Goal: Navigation & Orientation: Find specific page/section

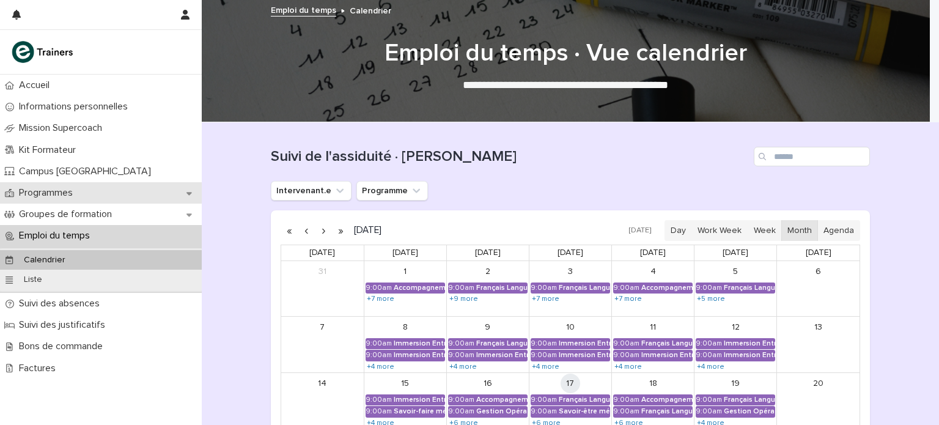
click at [91, 194] on div "Programmes" at bounding box center [101, 192] width 202 height 21
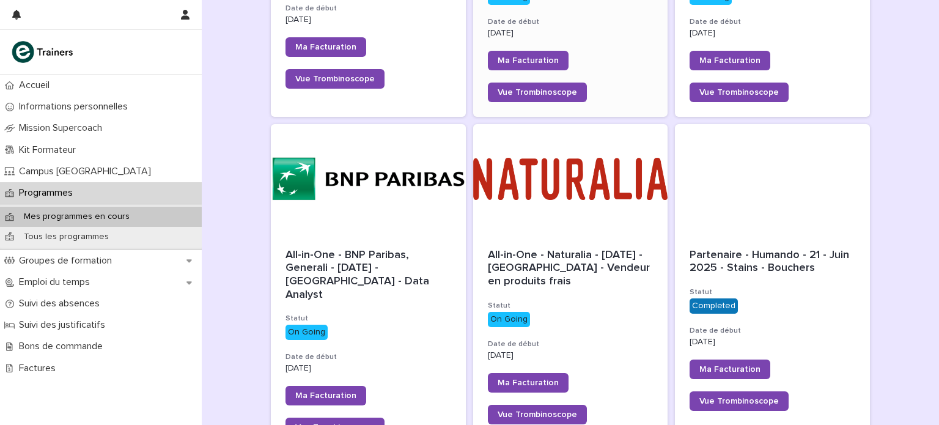
scroll to position [380, 0]
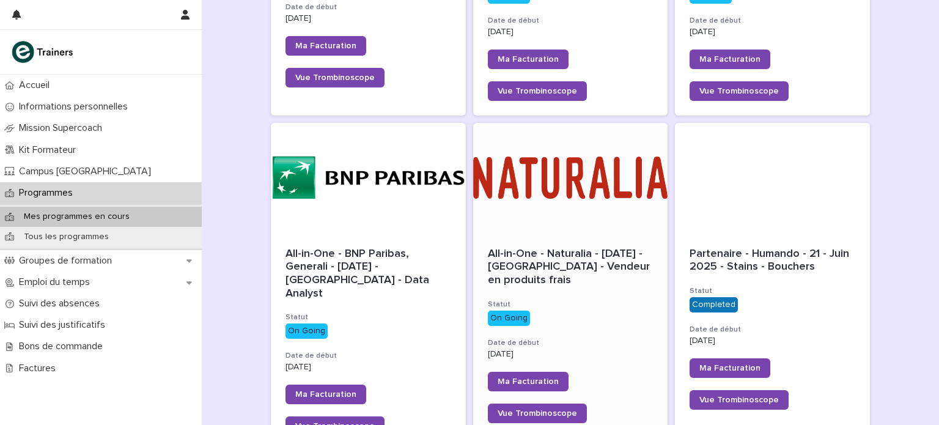
click at [553, 261] on span "All-in-One - Naturalia - [DATE] - [GEOGRAPHIC_DATA] - Vendeur en produits frais" at bounding box center [570, 266] width 165 height 37
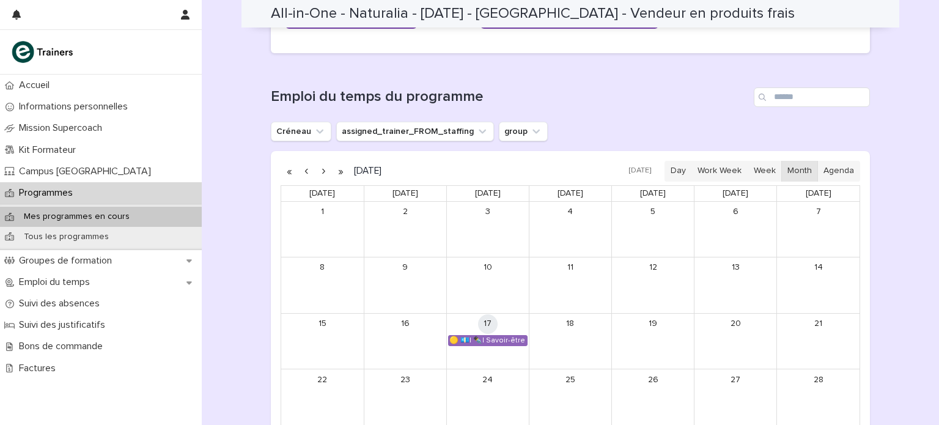
scroll to position [812, 0]
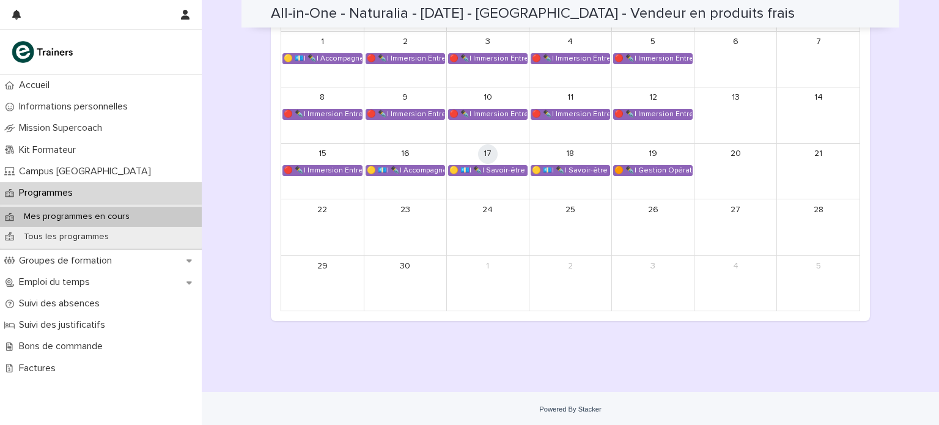
click at [421, 169] on div "🟡 💶| ✒️| Accompagnement Immersion - Retour de l'immersion tutorée" at bounding box center [405, 171] width 78 height 10
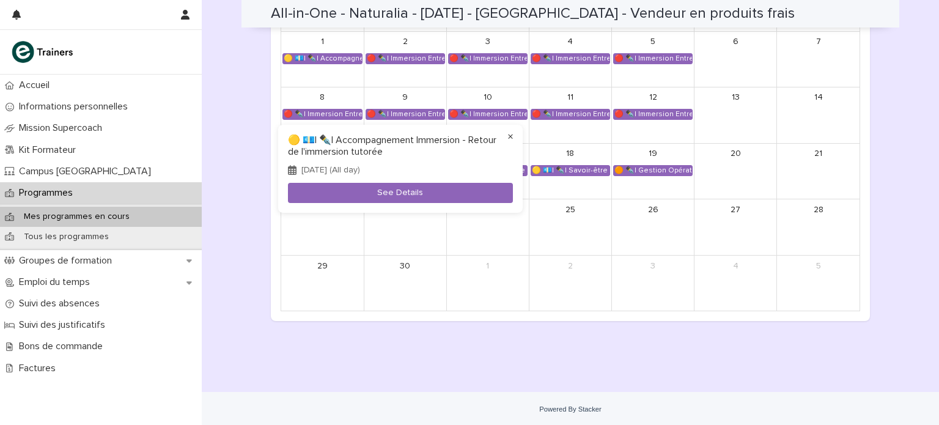
click at [512, 135] on button "×" at bounding box center [510, 137] width 15 height 15
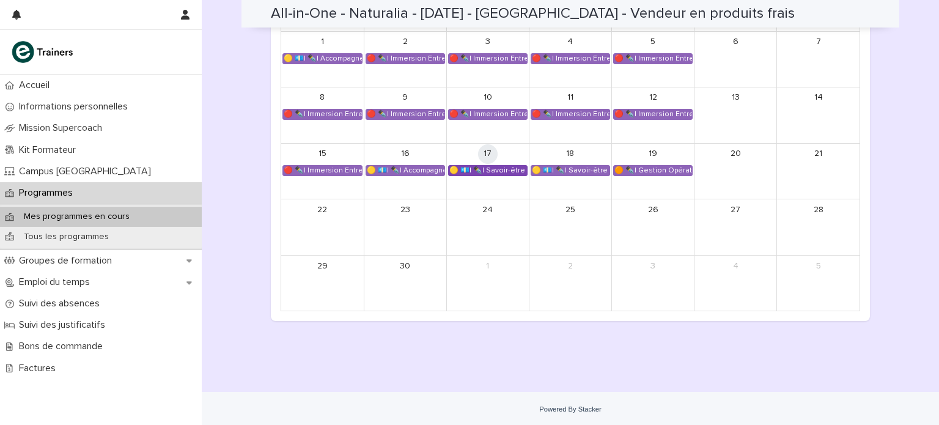
click at [494, 169] on div "🟡 💶| ✒️| Savoir-être métier - Mobilisation et valorisation de ses forces et tal…" at bounding box center [488, 171] width 78 height 10
